Goal: Transaction & Acquisition: Purchase product/service

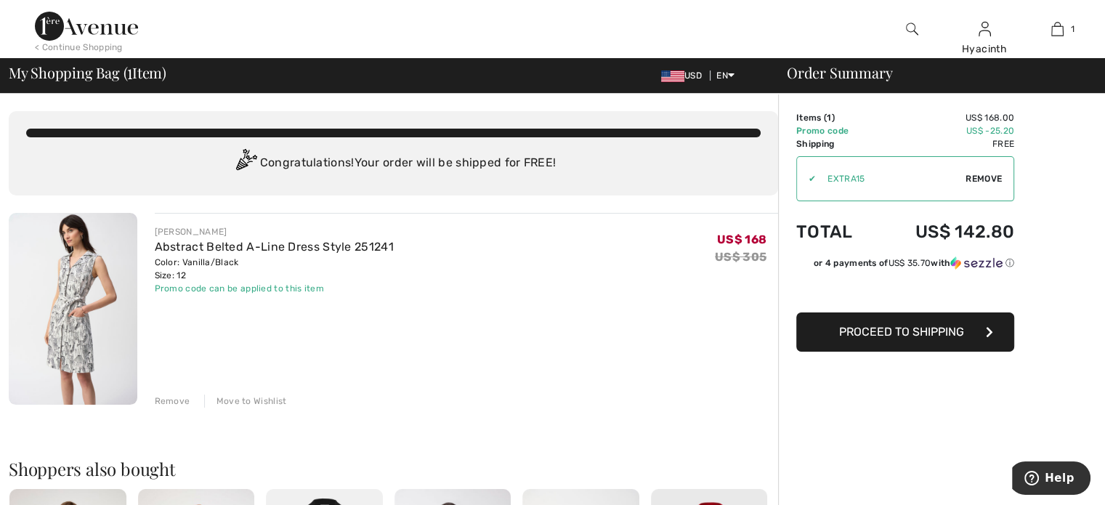
click at [171, 397] on div "Remove" at bounding box center [173, 401] width 36 height 13
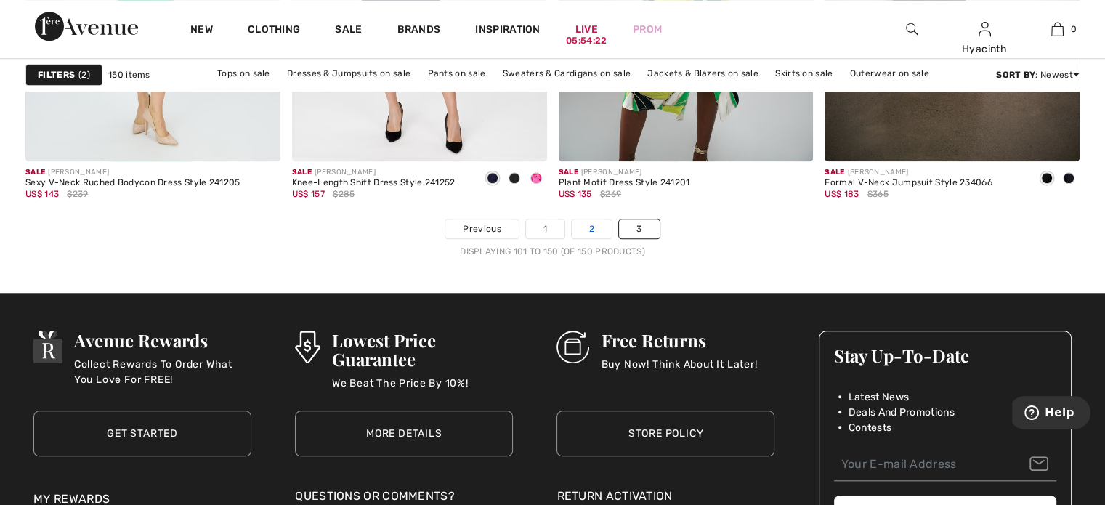
click at [588, 227] on link "2" at bounding box center [592, 228] width 40 height 19
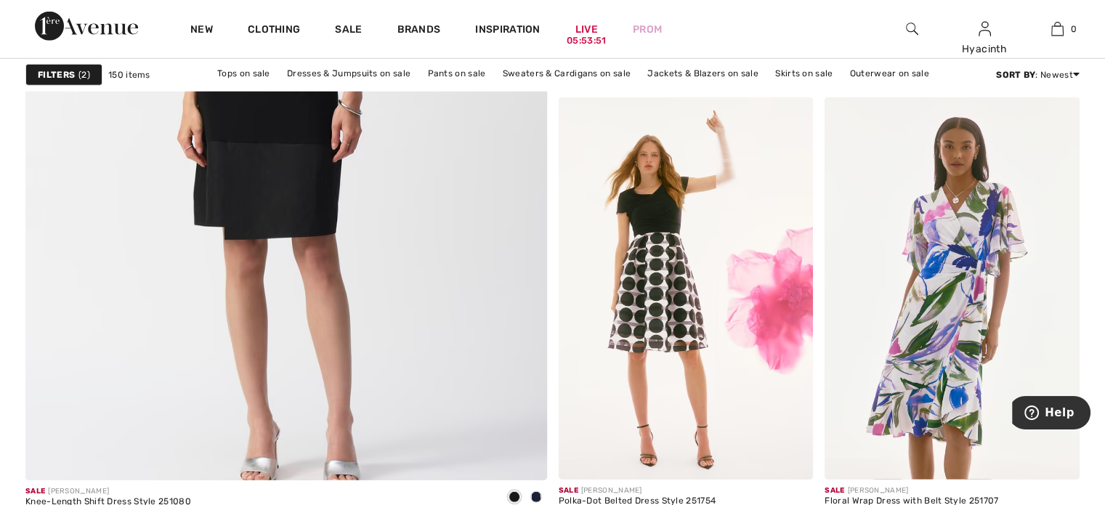
scroll to position [4239, 0]
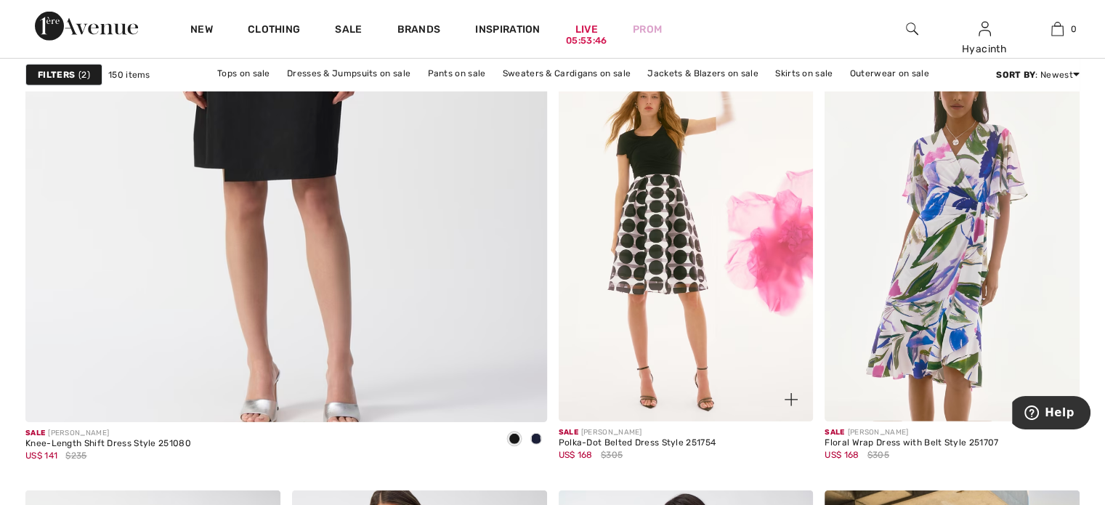
click at [791, 398] on img at bounding box center [791, 399] width 13 height 13
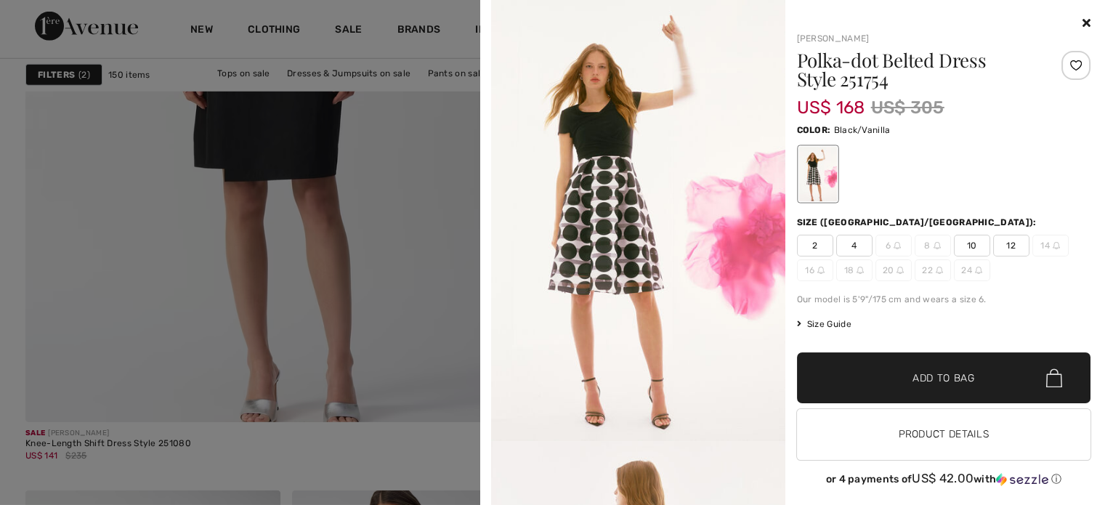
click at [1001, 247] on span "12" at bounding box center [1011, 246] width 36 height 22
click at [948, 374] on span "Add to Bag" at bounding box center [944, 378] width 62 height 15
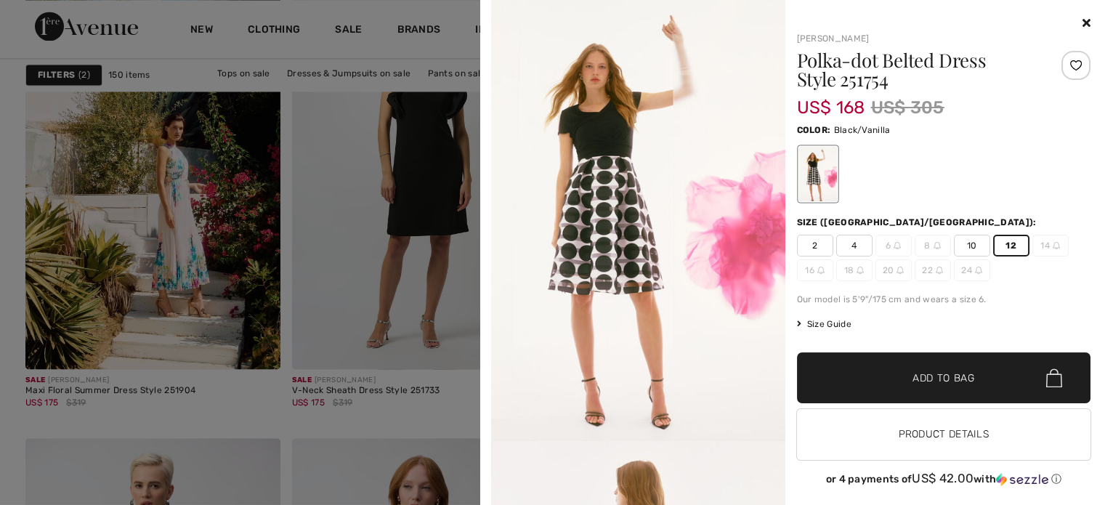
scroll to position [2246, 0]
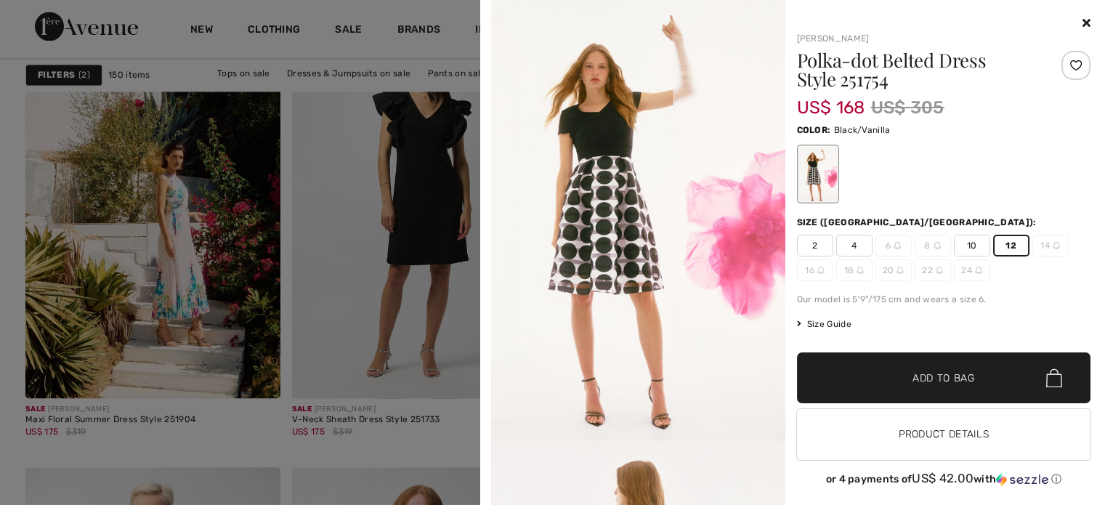
click at [459, 348] on div at bounding box center [552, 252] width 1105 height 505
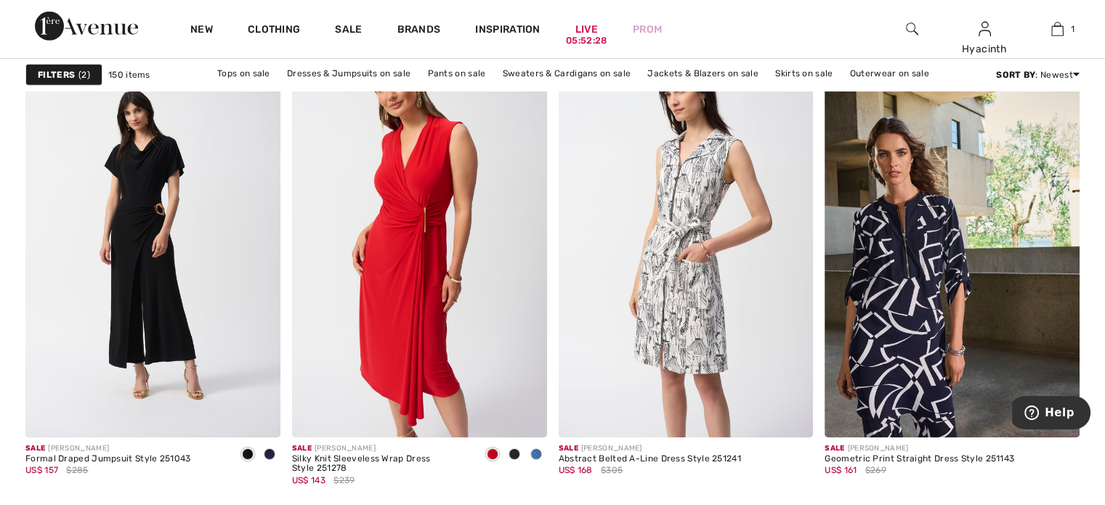
scroll to position [4704, 0]
